Goal: Check status: Check status

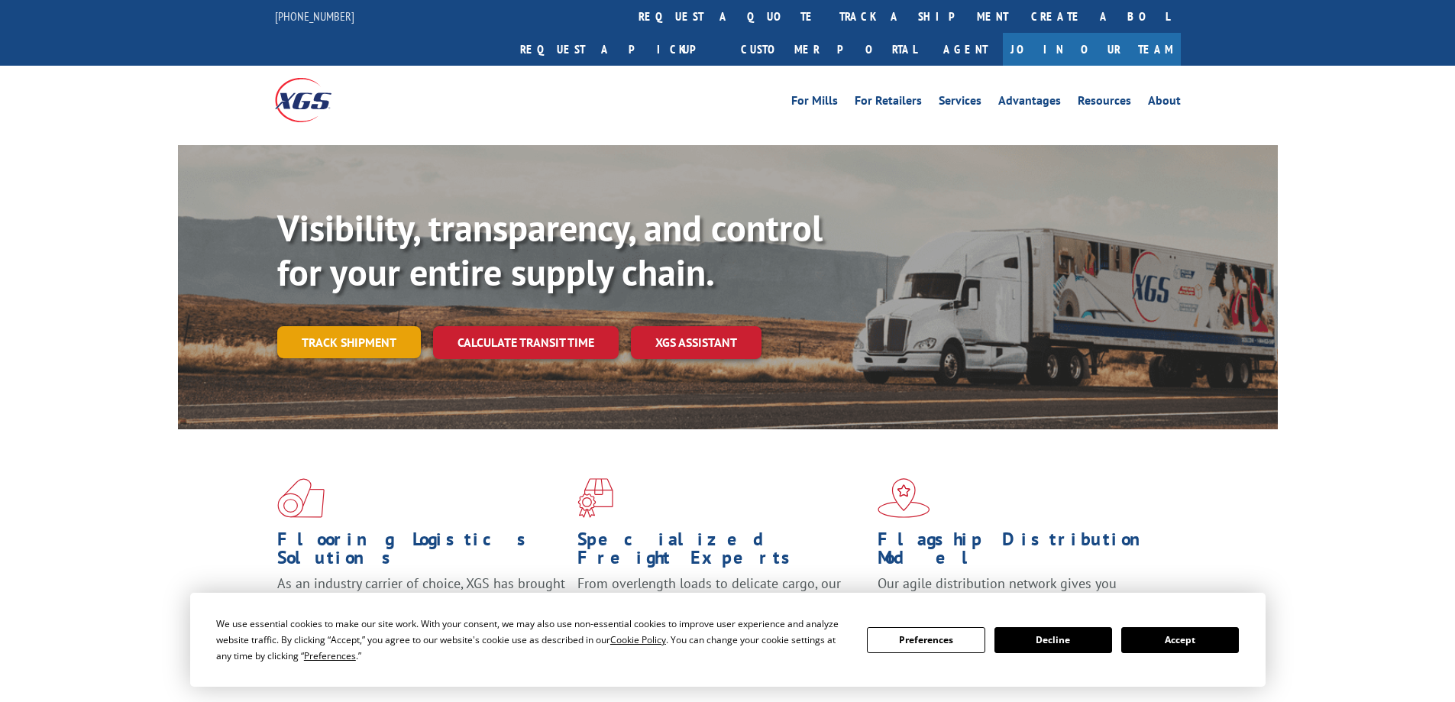
click at [338, 326] on link "Track shipment" at bounding box center [349, 342] width 144 height 32
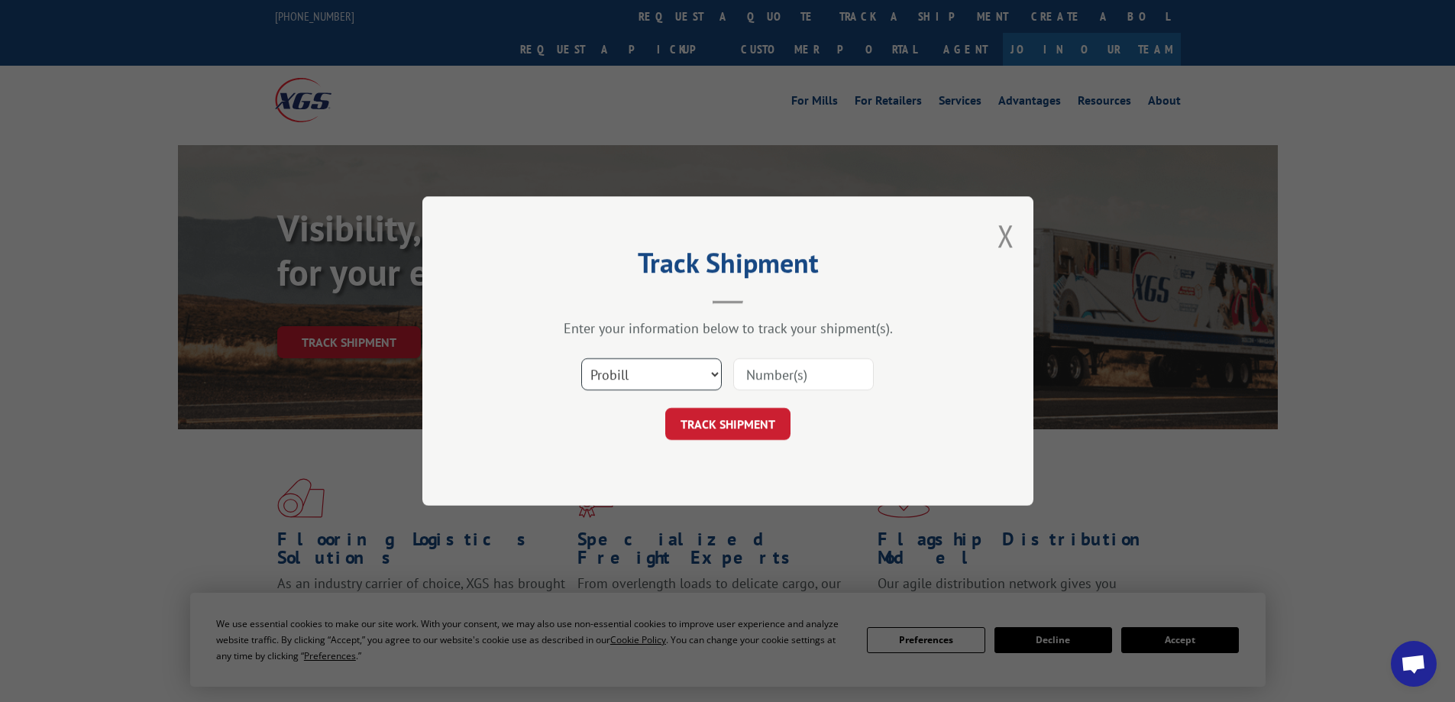
click at [677, 378] on select "Select category... Probill BOL PO" at bounding box center [651, 374] width 141 height 32
select select "po"
click at [581, 358] on select "Select category... Probill BOL PO" at bounding box center [651, 374] width 141 height 32
click at [792, 385] on input at bounding box center [803, 374] width 141 height 32
type input "16611"
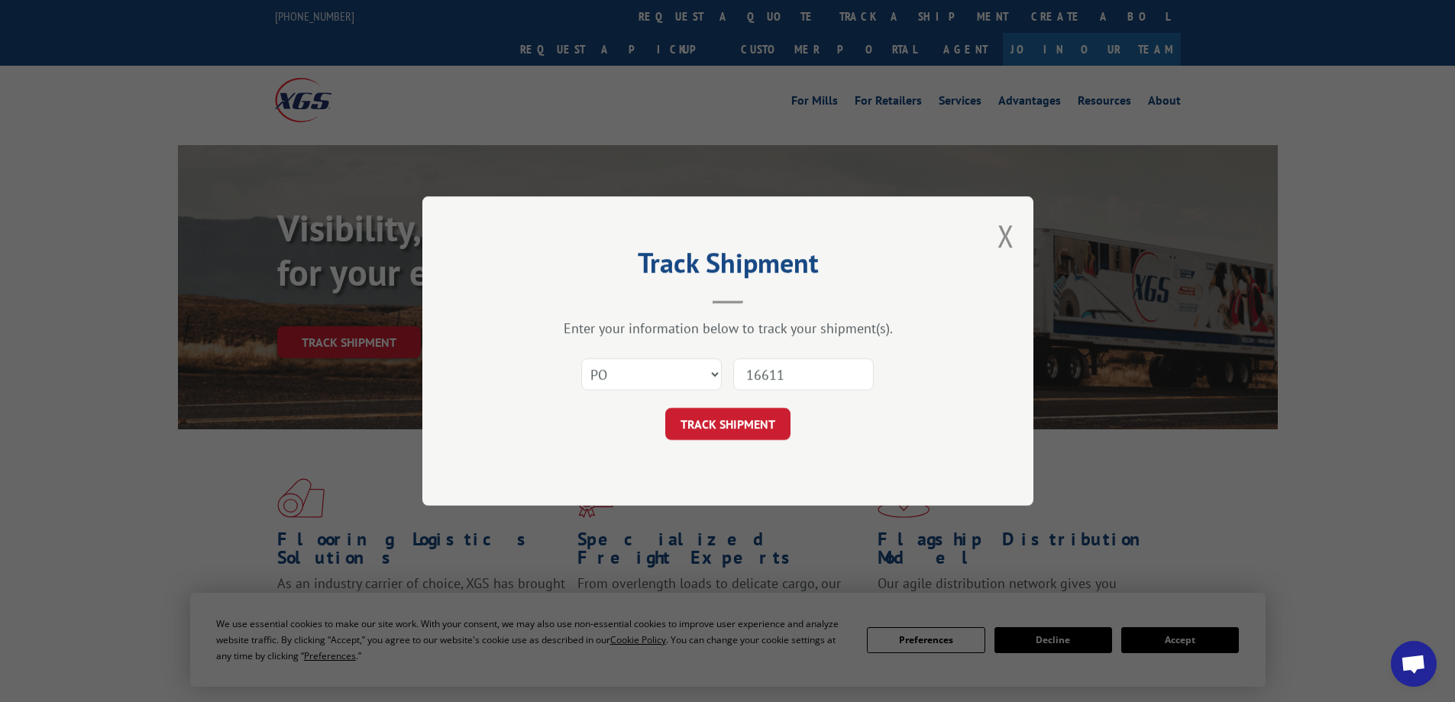
click button "TRACK SHIPMENT" at bounding box center [727, 424] width 125 height 32
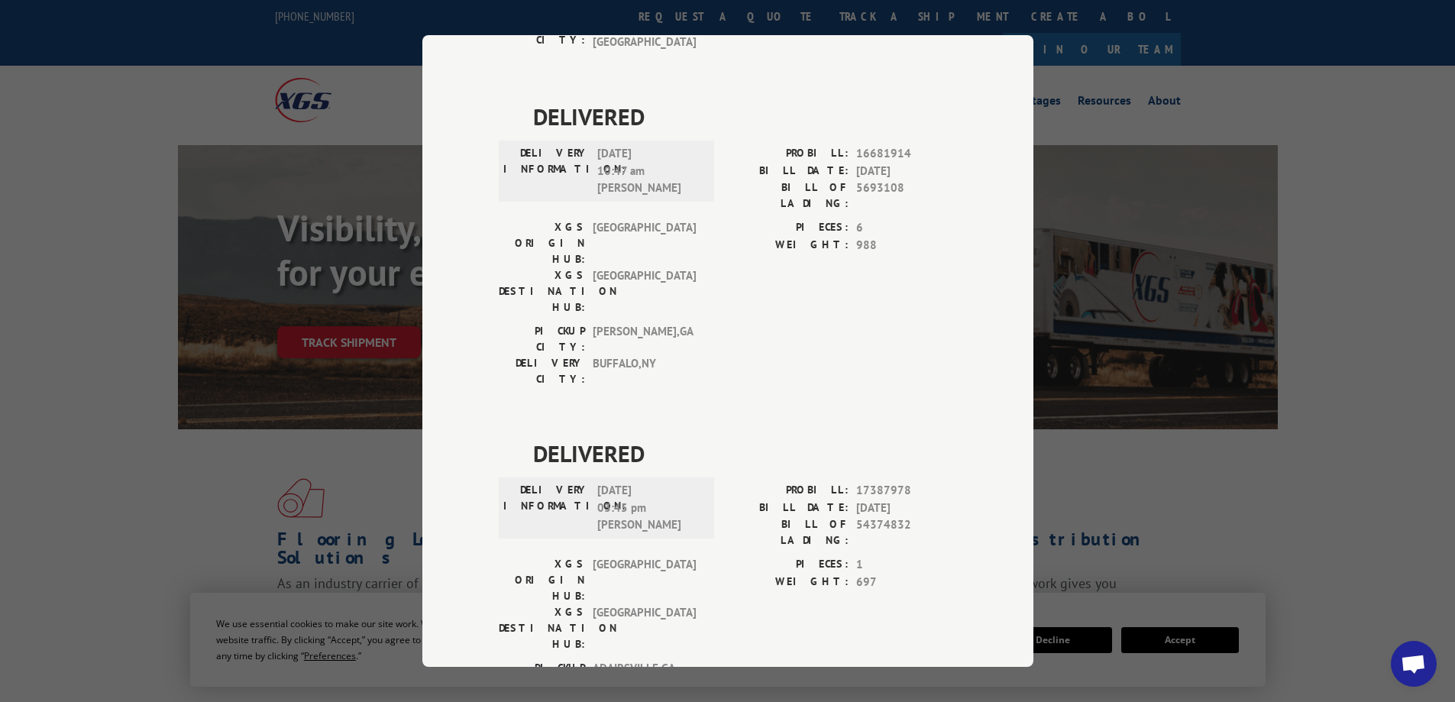
scroll to position [2740, 0]
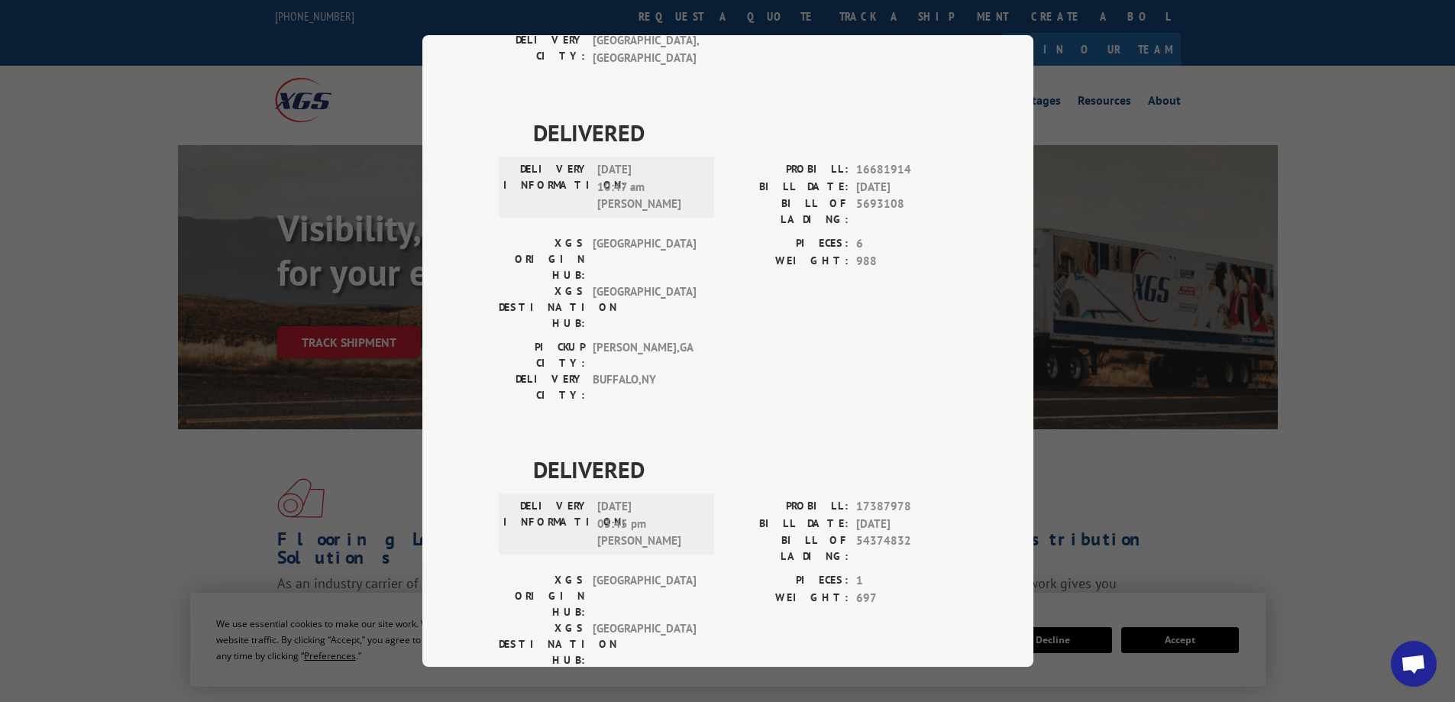
drag, startPoint x: 906, startPoint y: 260, endPoint x: 835, endPoint y: 260, distance: 71.0
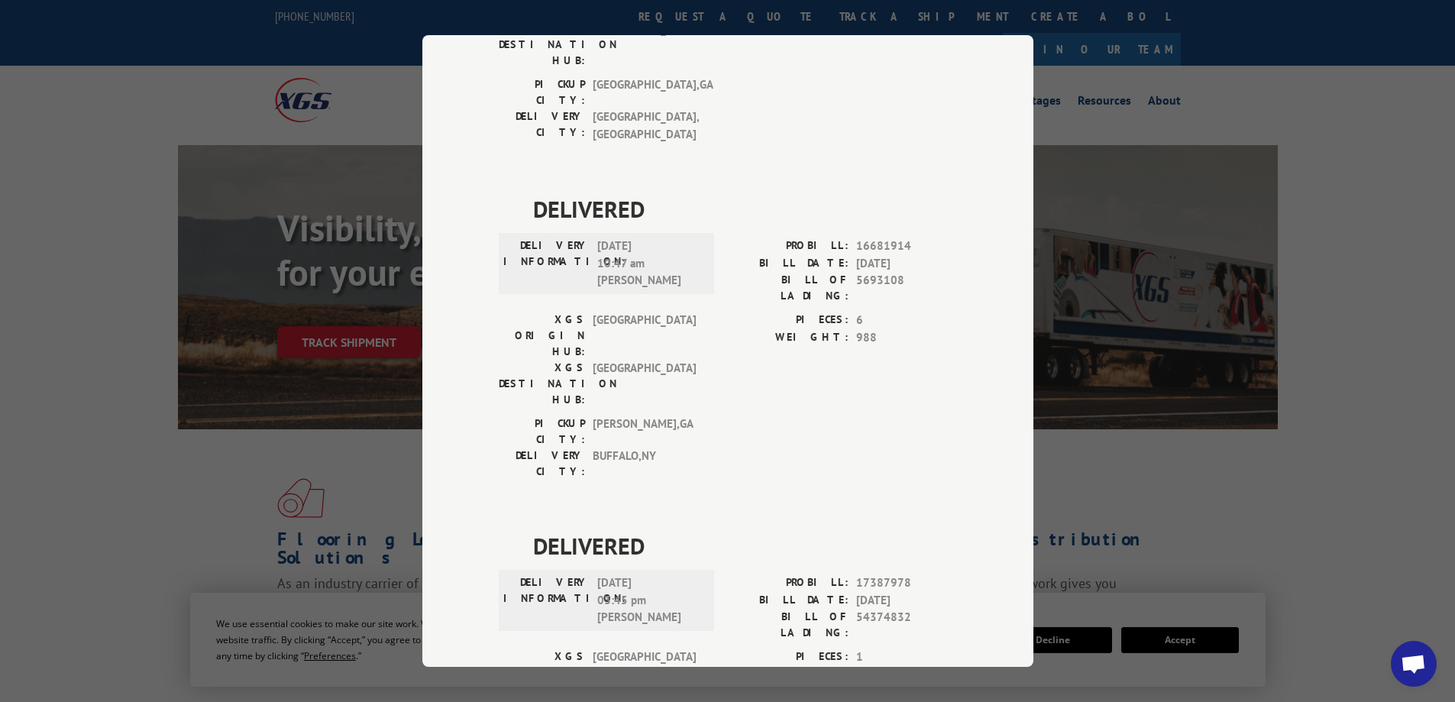
drag, startPoint x: 908, startPoint y: 338, endPoint x: 852, endPoint y: 340, distance: 56.6
copy span "17690554"
drag, startPoint x: 900, startPoint y: 371, endPoint x: 852, endPoint y: 371, distance: 47.4
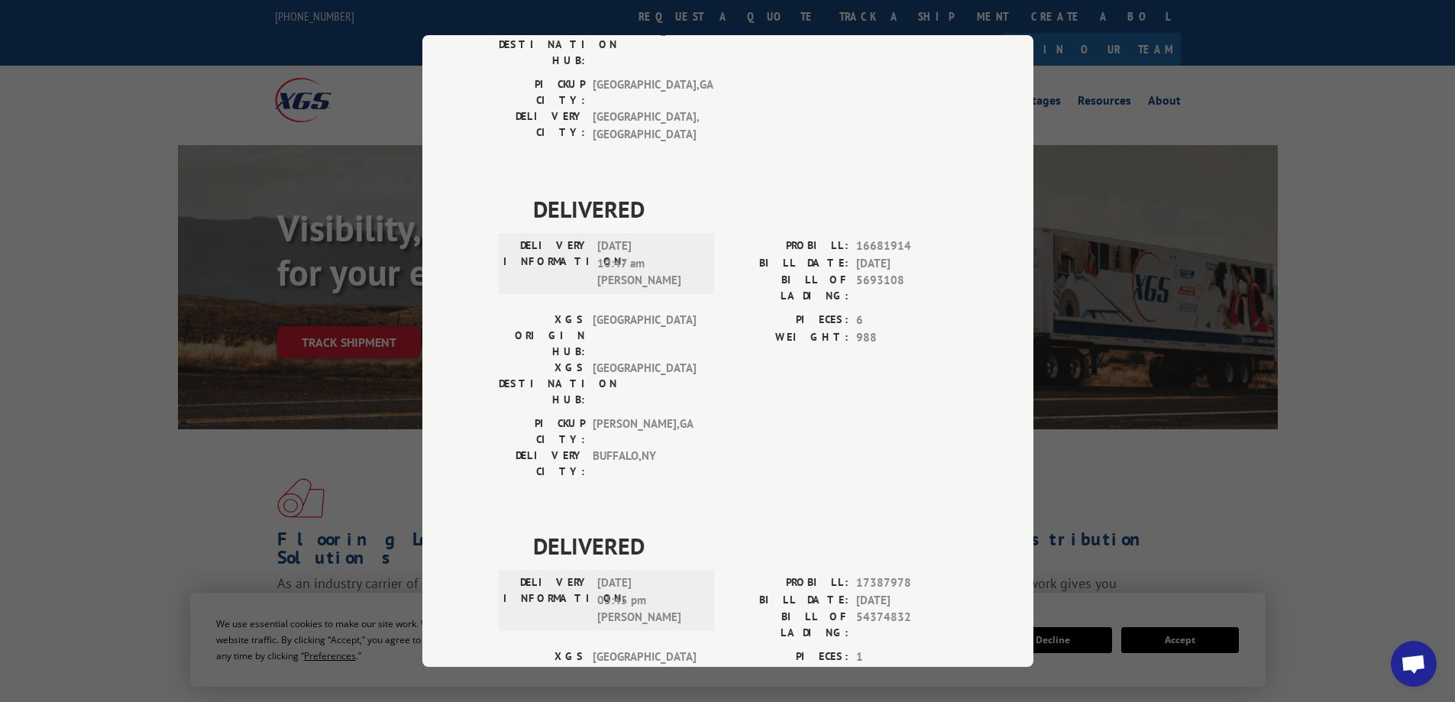
copy span "2876132"
click at [1088, 391] on div "Track Shipment DELIVERED DELIVERY INFORMATION: PROBILL: 9494927 BILL DATE: 11/1…" at bounding box center [727, 351] width 1455 height 702
click at [184, 350] on div "Track Shipment DELIVERED DELIVERY INFORMATION: PROBILL: 9494927 BILL DATE: 11/1…" at bounding box center [727, 351] width 1455 height 702
click at [379, 118] on div "Track Shipment DELIVERED DELIVERY INFORMATION: PROBILL: 9494927 BILL DATE: 11/1…" at bounding box center [727, 351] width 1455 height 702
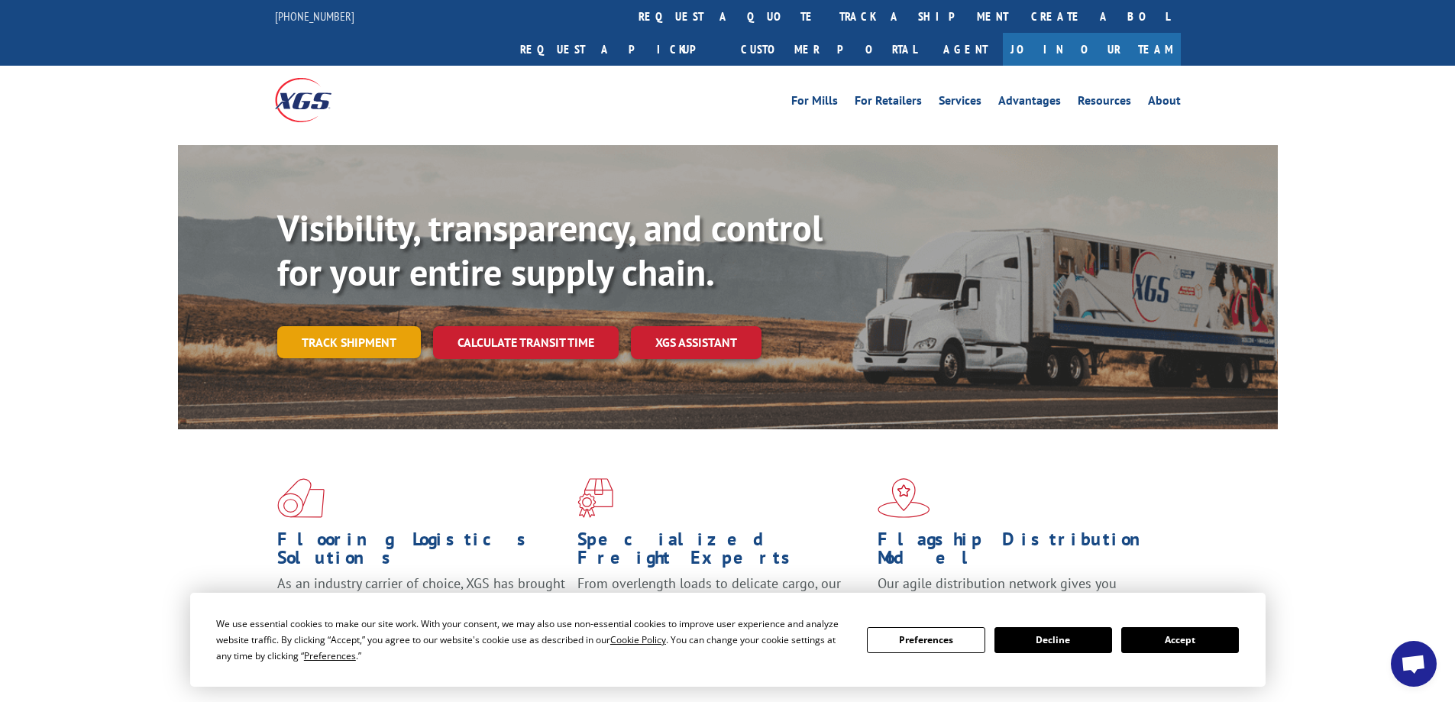
click at [331, 326] on link "Track shipment" at bounding box center [349, 342] width 144 height 32
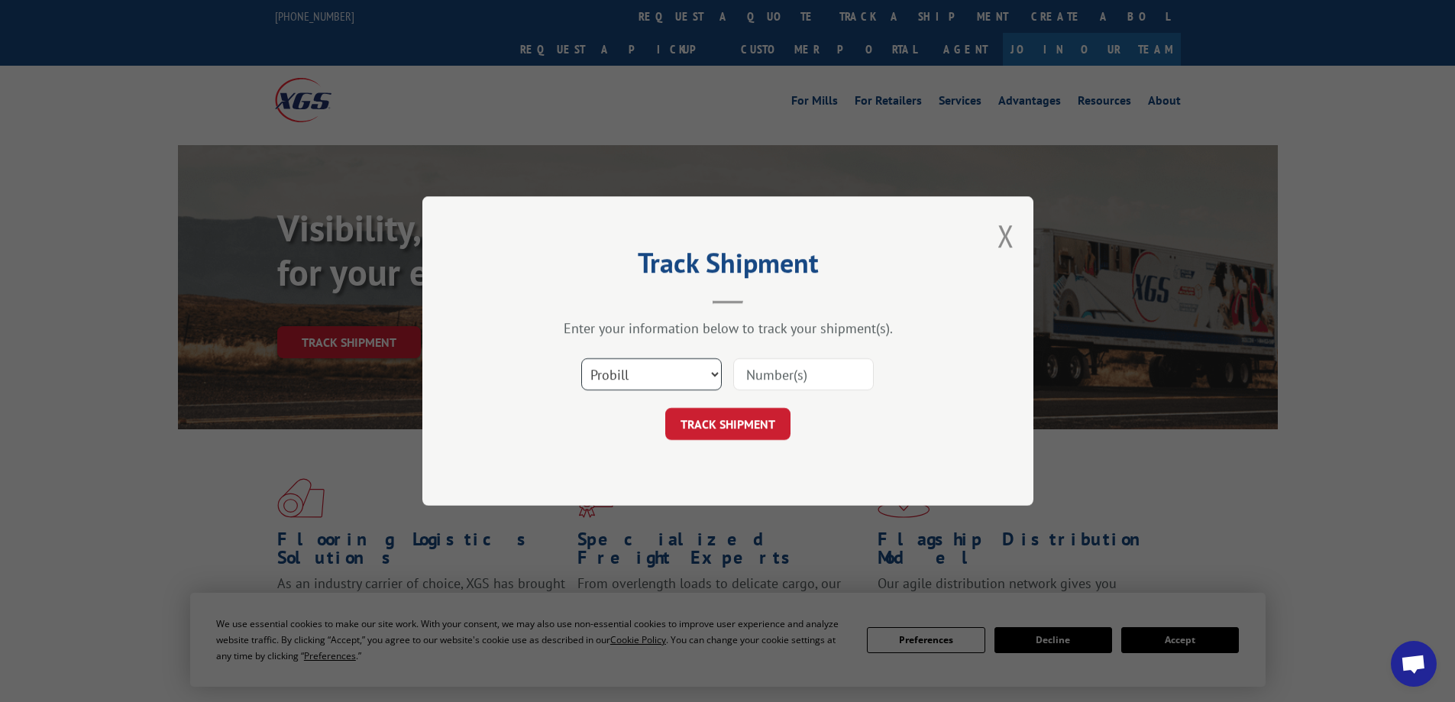
click at [700, 373] on select "Select category... Probill BOL PO" at bounding box center [651, 374] width 141 height 32
select select "bol"
click at [581, 358] on select "Select category... Probill BOL PO" at bounding box center [651, 374] width 141 height 32
paste input "2876132"
type input "2876132"
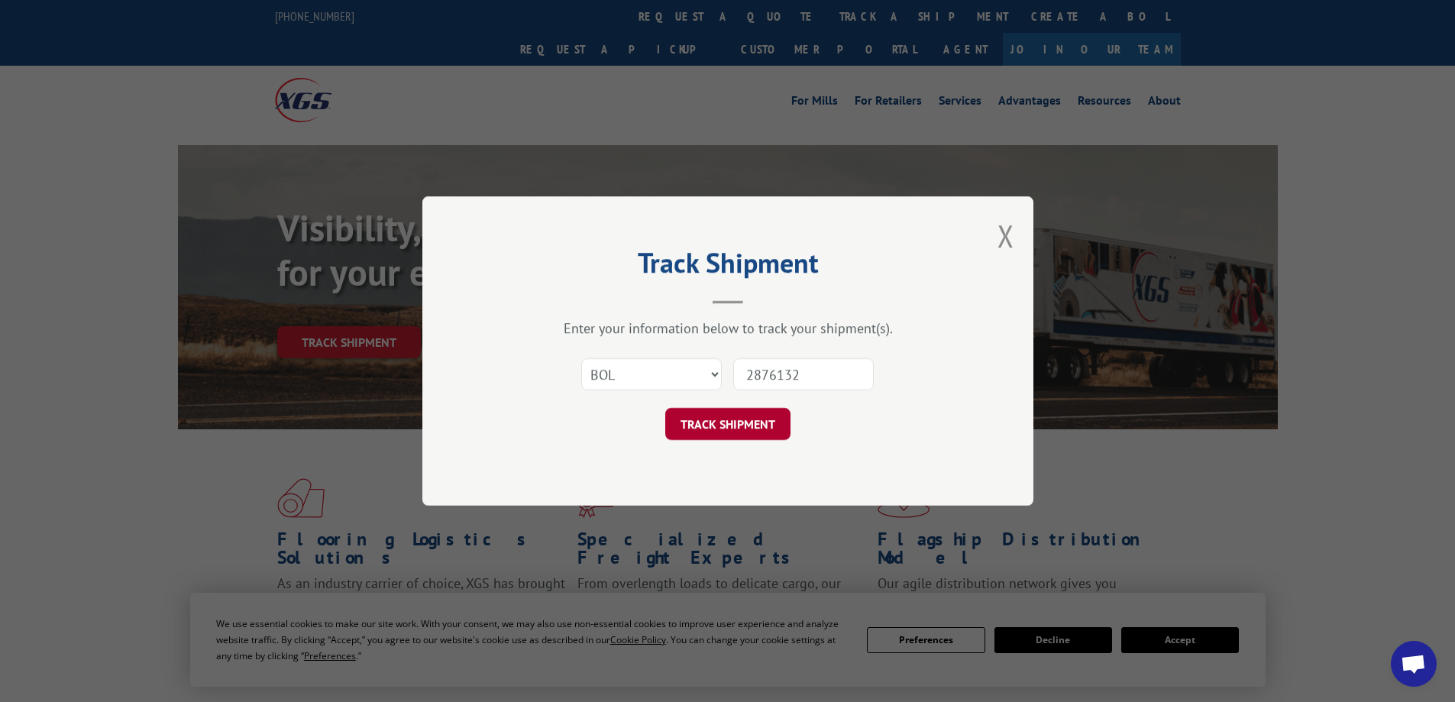
click at [714, 424] on button "TRACK SHIPMENT" at bounding box center [727, 424] width 125 height 32
